Goal: Task Accomplishment & Management: Use online tool/utility

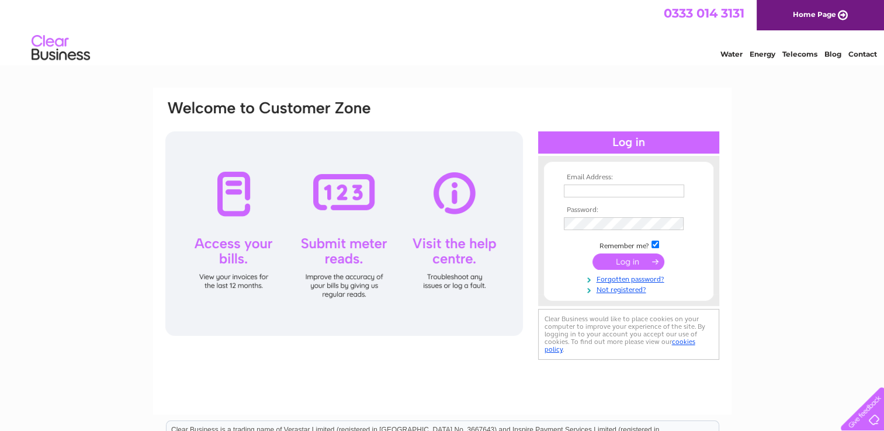
type input "info@culkeinpods.co.uk"
click at [620, 262] on input "submit" at bounding box center [628, 261] width 72 height 16
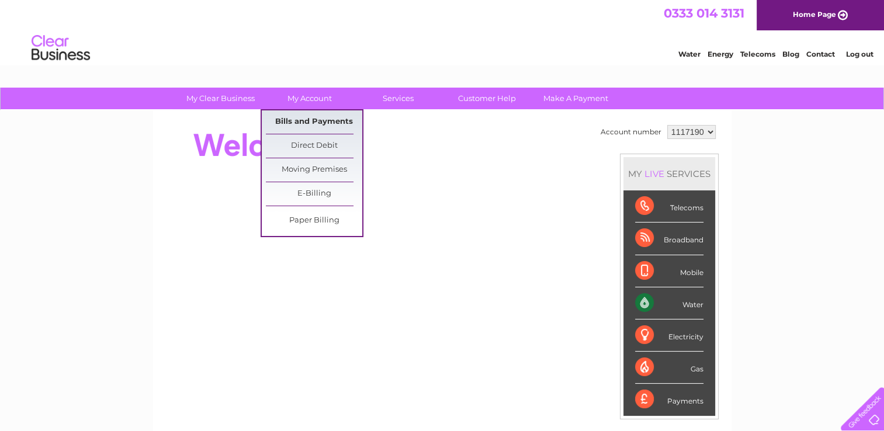
click at [322, 118] on link "Bills and Payments" at bounding box center [314, 121] width 96 height 23
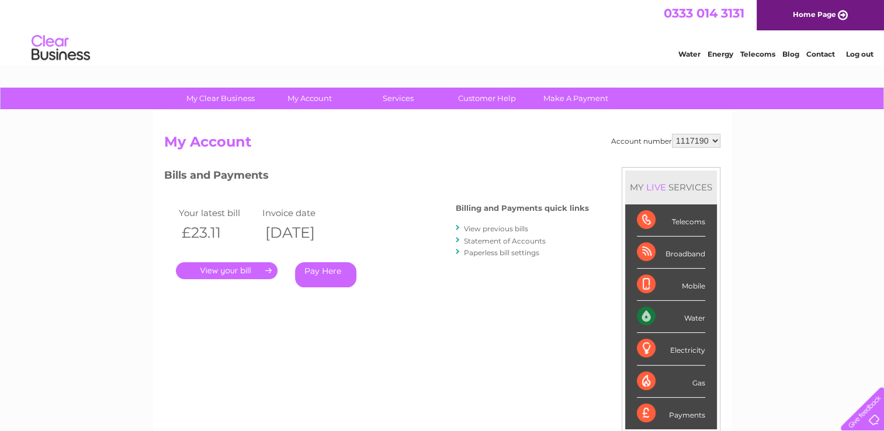
click at [510, 240] on link "Statement of Accounts" at bounding box center [505, 241] width 82 height 9
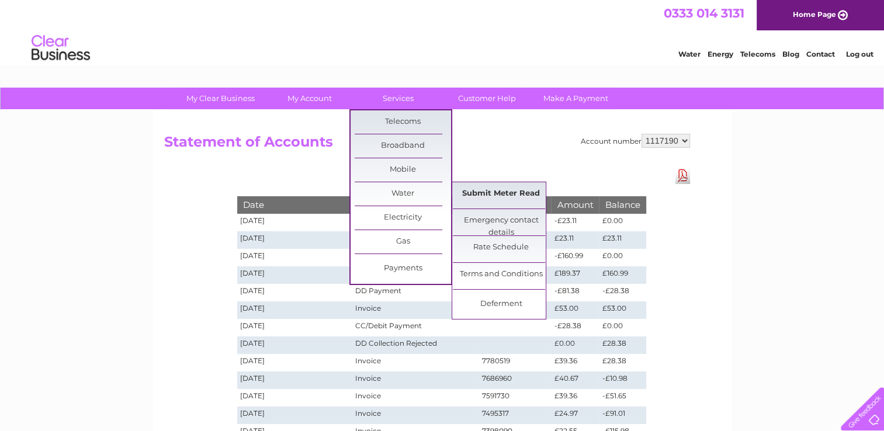
click at [502, 192] on link "Submit Meter Read" at bounding box center [501, 193] width 96 height 23
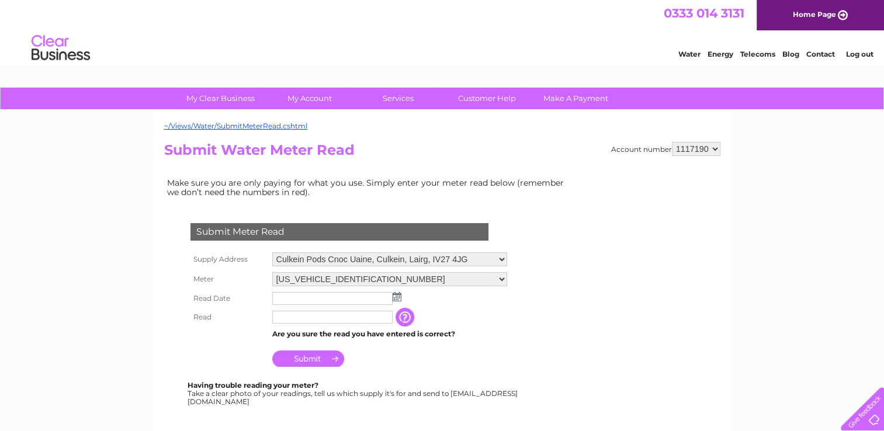
click at [396, 294] on img at bounding box center [396, 296] width 9 height 9
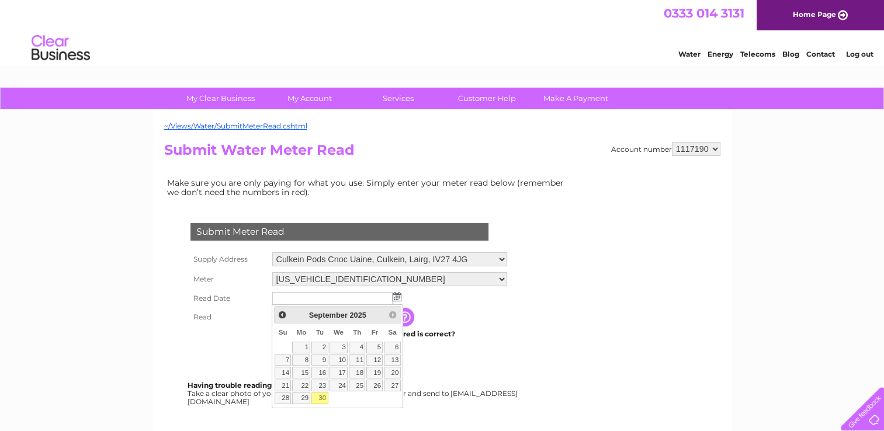
click at [322, 399] on link "30" at bounding box center [319, 398] width 16 height 12
type input "[DATE]"
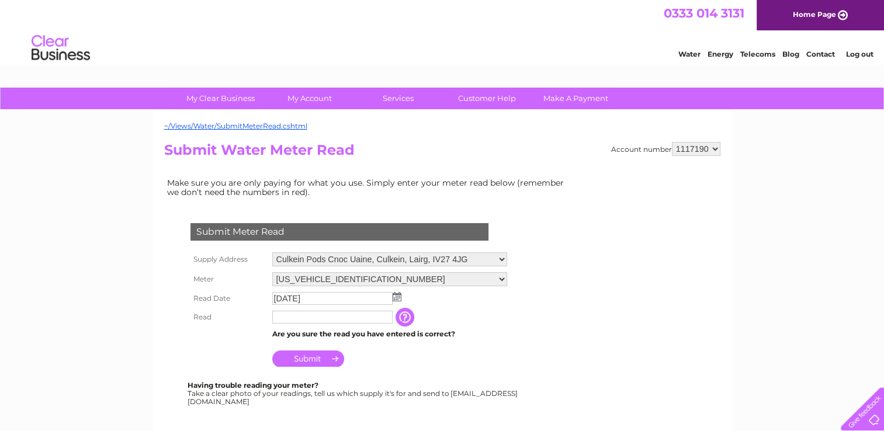
click at [320, 325] on td at bounding box center [332, 317] width 126 height 19
click at [318, 318] on input "text" at bounding box center [332, 318] width 121 height 14
type input "574"
click at [309, 360] on input "Submit" at bounding box center [308, 358] width 72 height 16
